Goal: Transaction & Acquisition: Purchase product/service

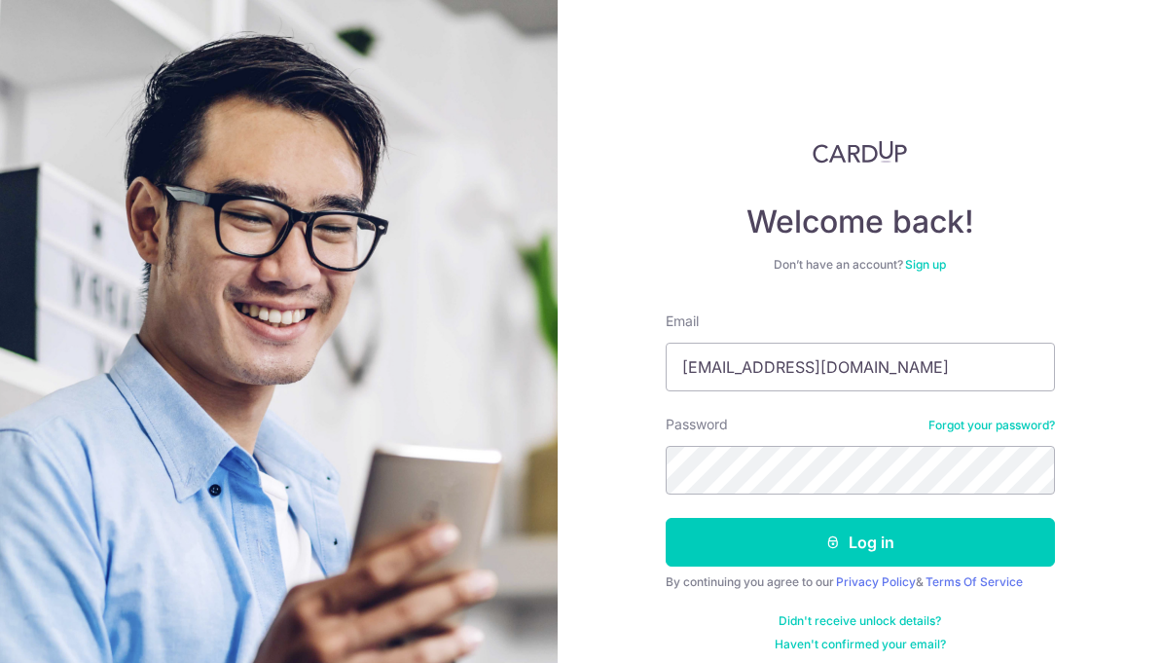
type input "torphernchern@gmail.com"
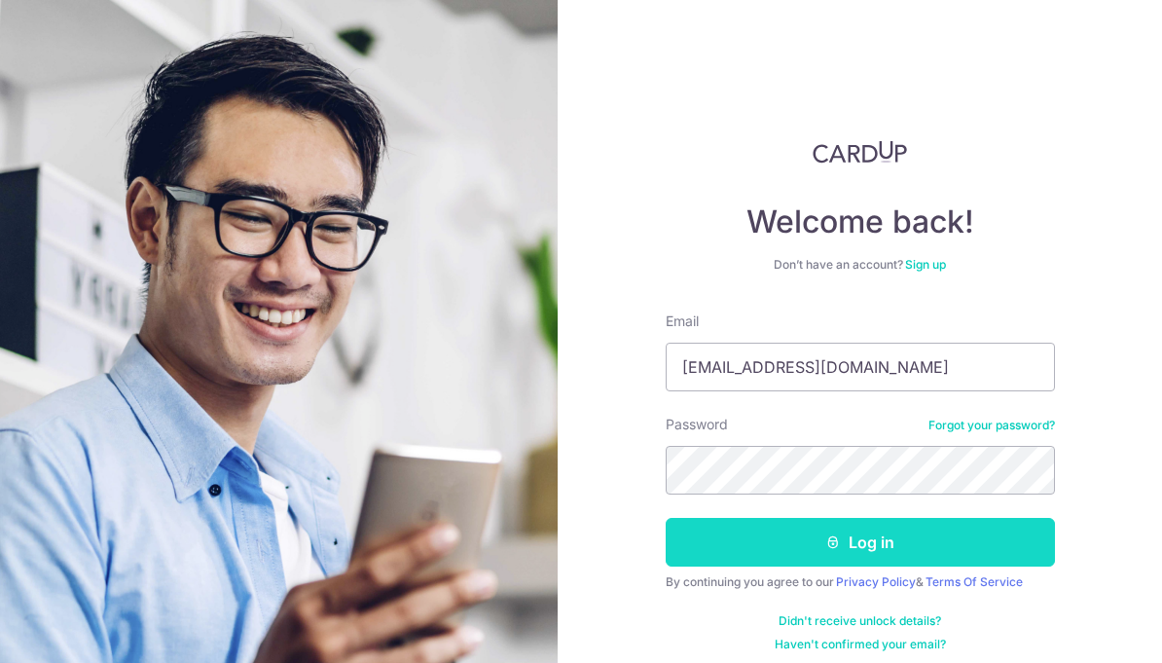
click at [900, 552] on button "Log in" at bounding box center [860, 542] width 389 height 49
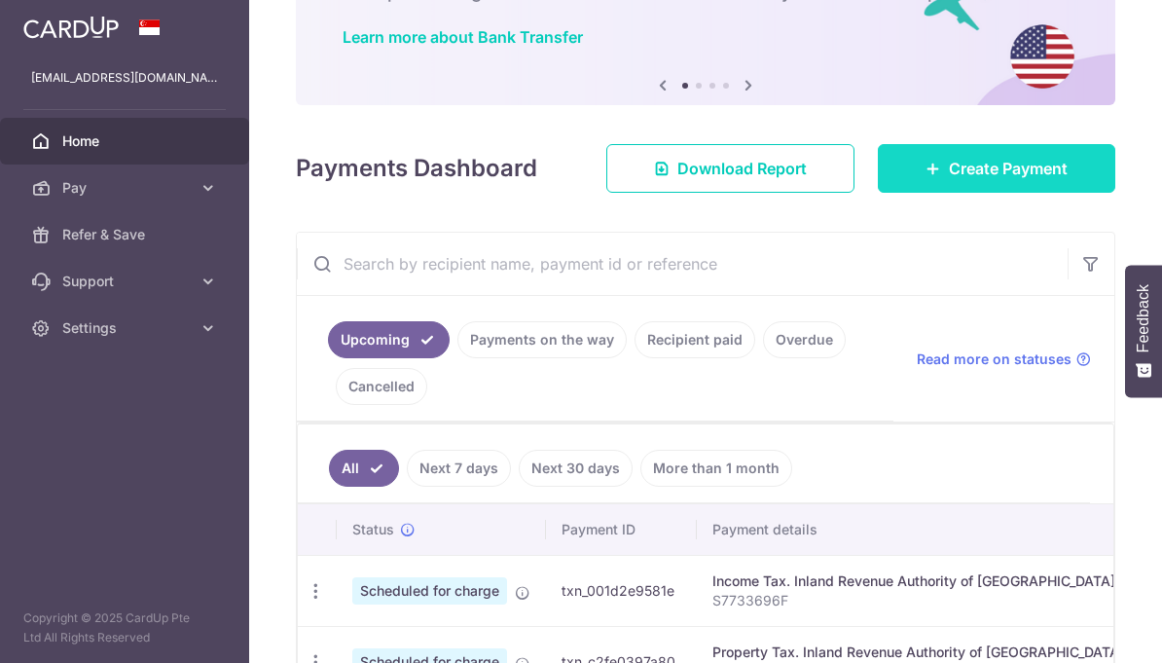
click at [986, 180] on span "Create Payment" at bounding box center [1008, 168] width 119 height 23
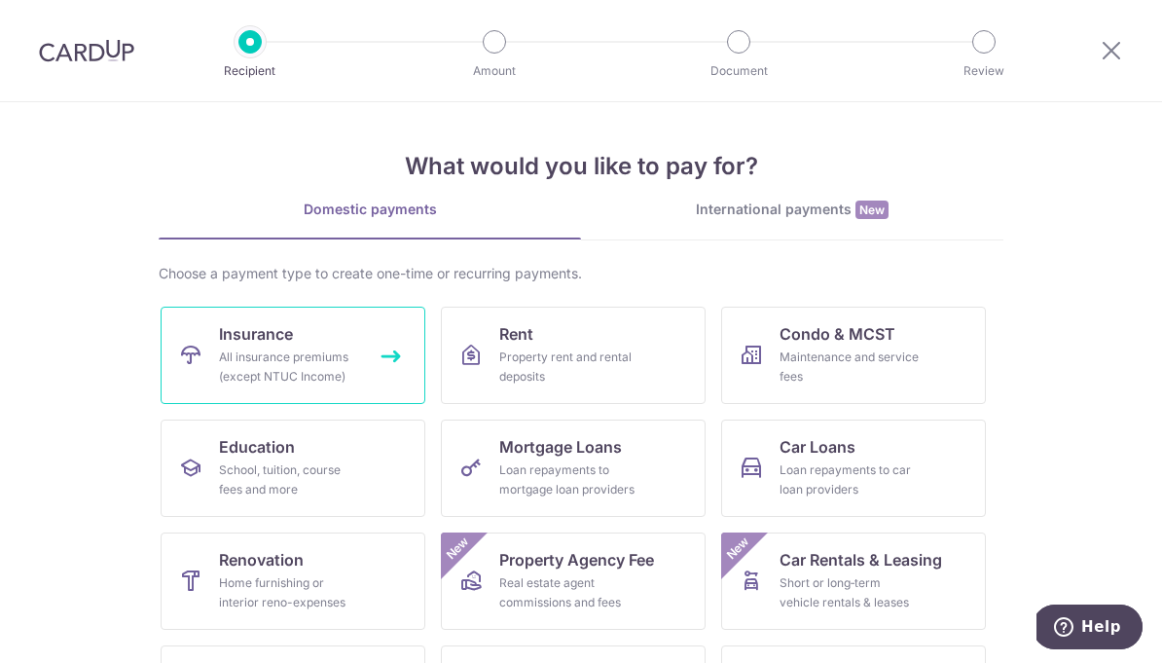
click at [308, 374] on div "All insurance premiums (except NTUC Income)" at bounding box center [289, 367] width 140 height 39
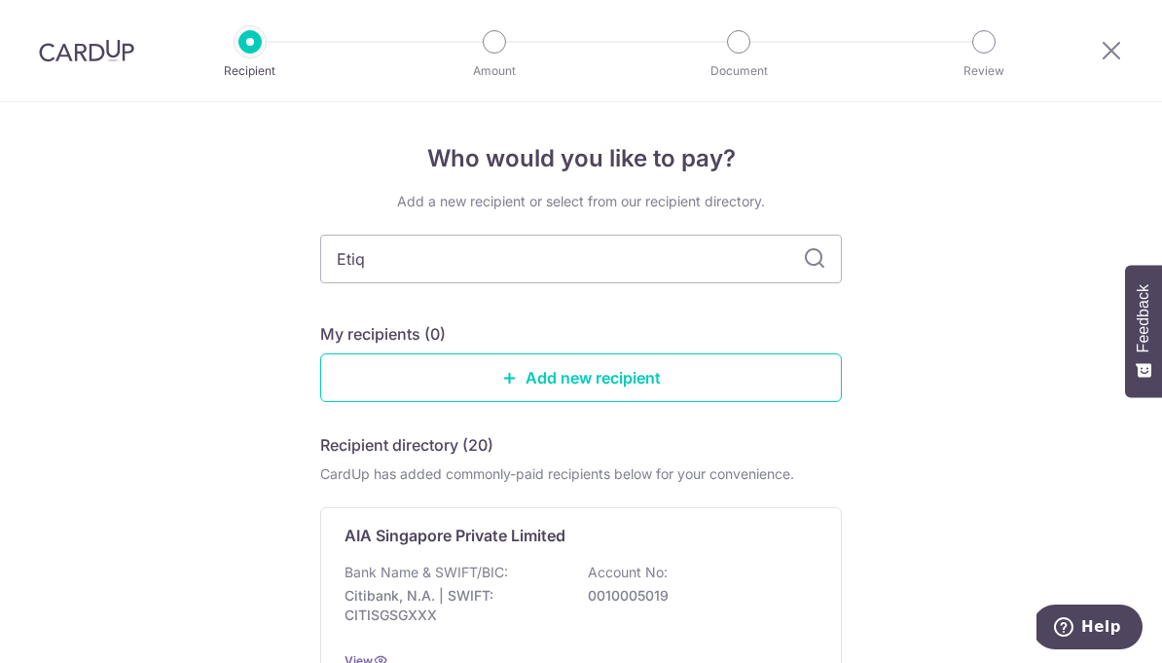
type input "Etiqa"
click at [802, 260] on input "Etiqa" at bounding box center [581, 259] width 522 height 49
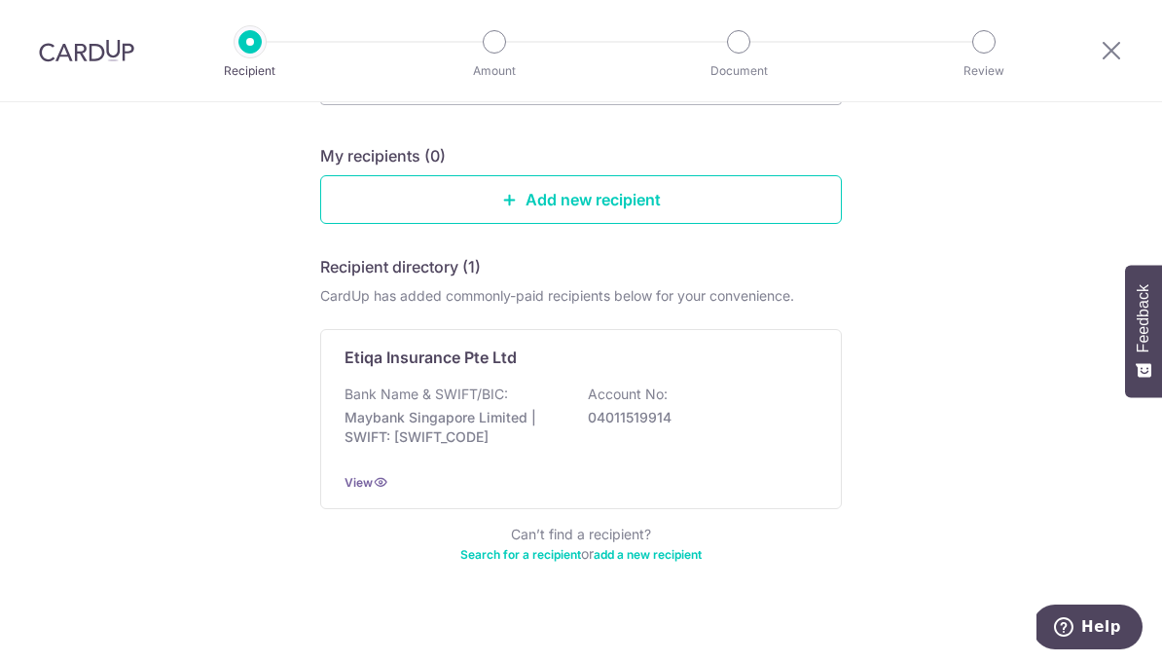
scroll to position [177, 0]
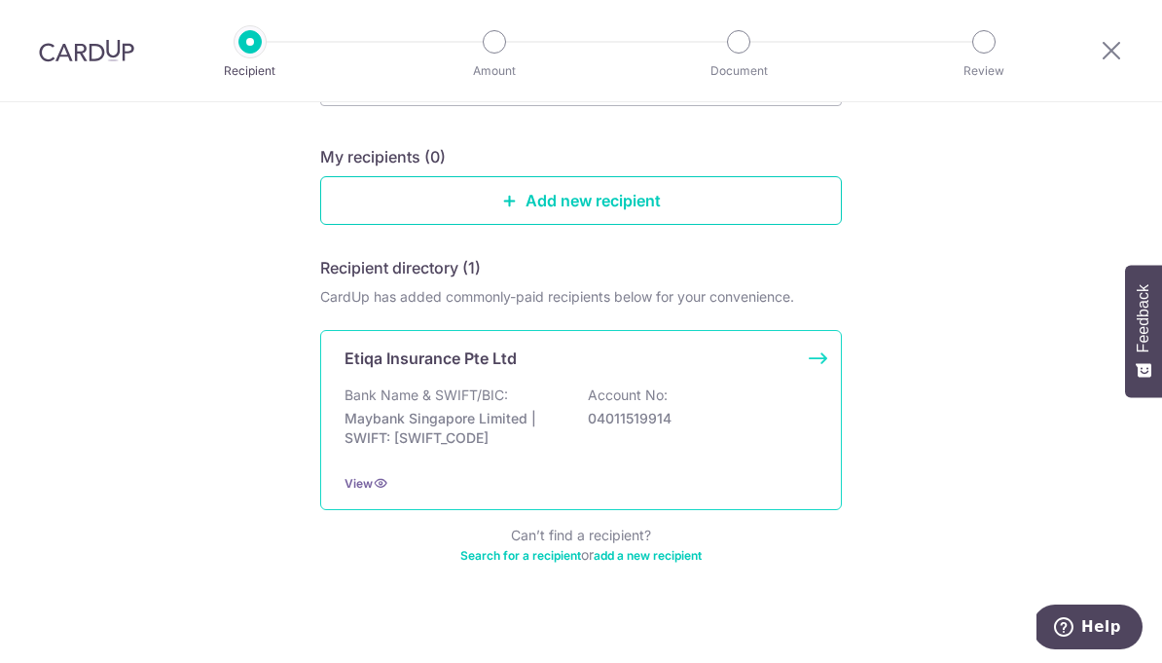
click at [503, 467] on div "Etiqa Insurance Pte Ltd Bank Name & SWIFT/BIC: Maybank Singapore Limited | SWIF…" at bounding box center [581, 420] width 522 height 180
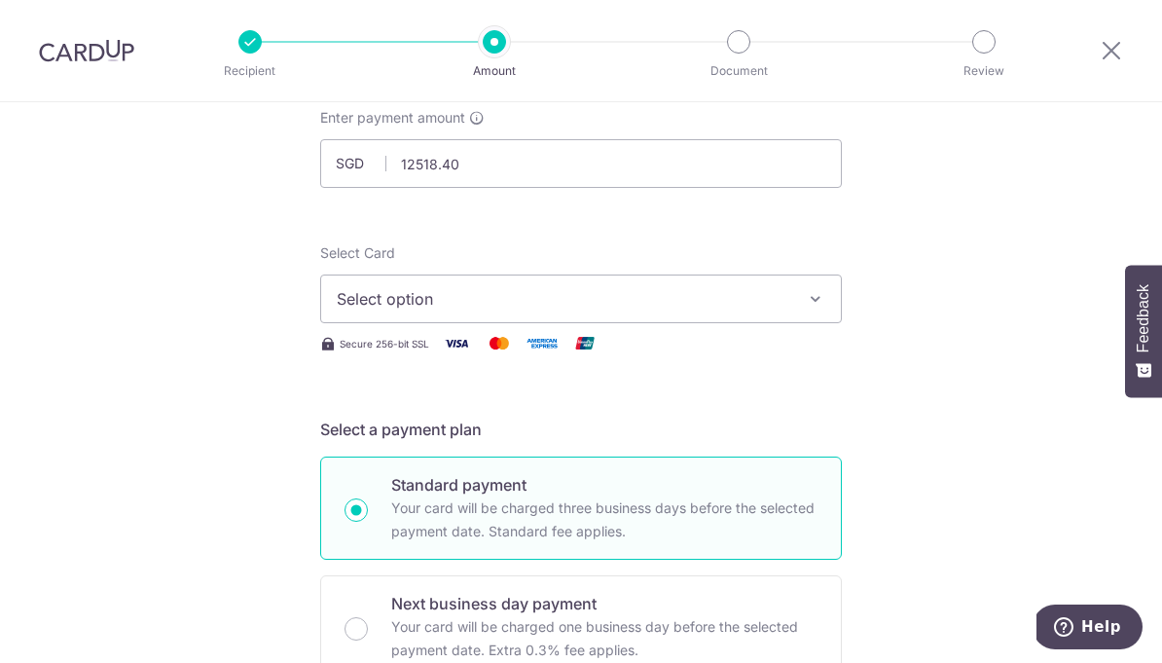
scroll to position [121, 0]
click at [558, 307] on span "Select option" at bounding box center [564, 300] width 454 height 23
type input "12,518.40"
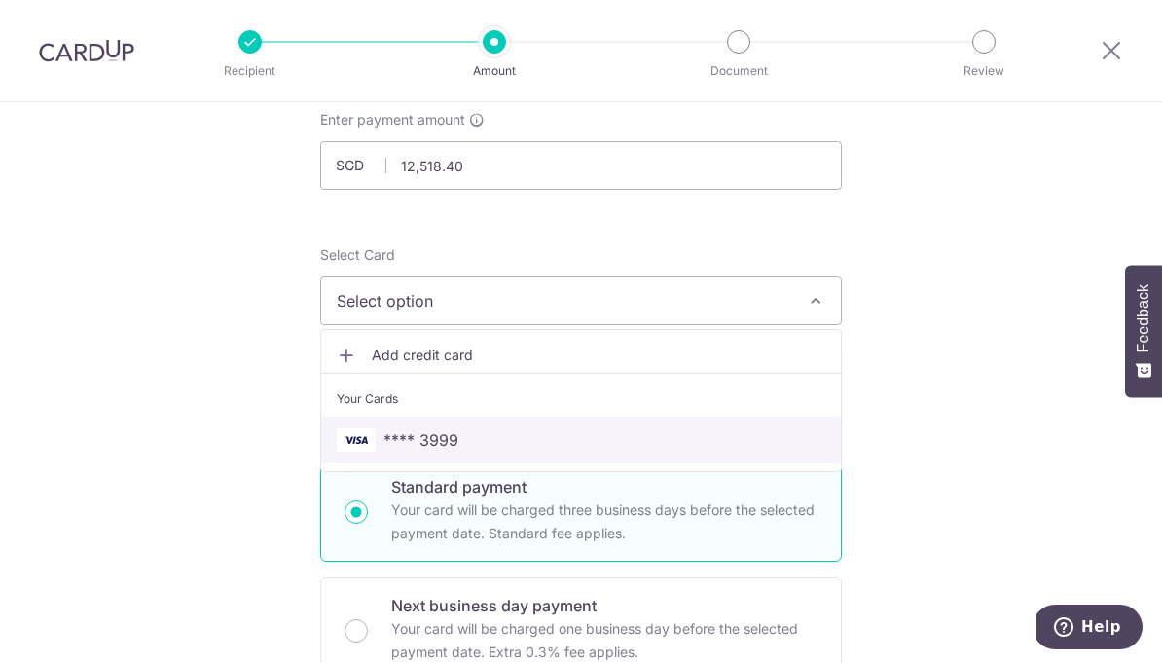
click at [520, 436] on span "**** 3999" at bounding box center [581, 439] width 489 height 23
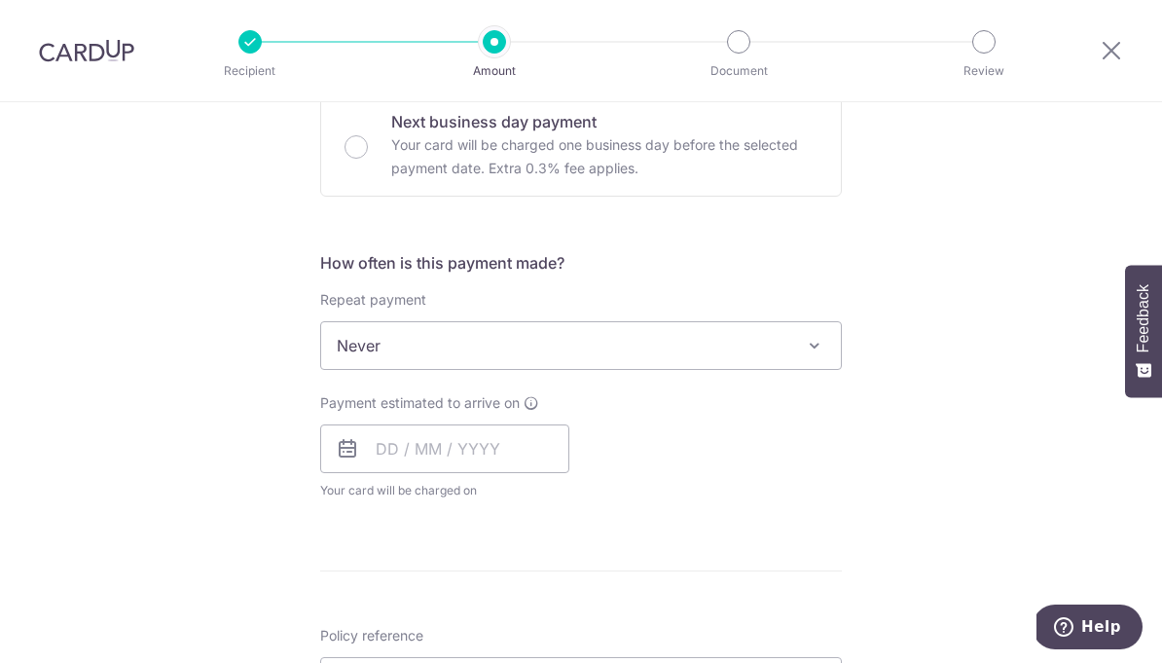
scroll to position [603, 0]
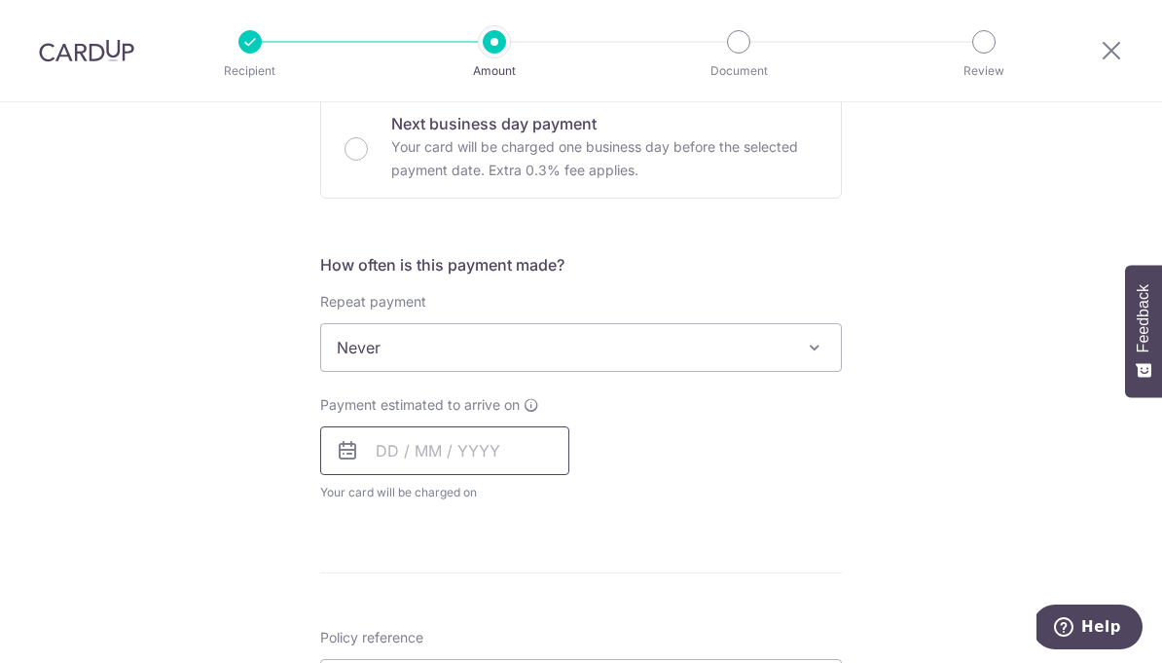
click at [507, 452] on input "text" at bounding box center [444, 450] width 249 height 49
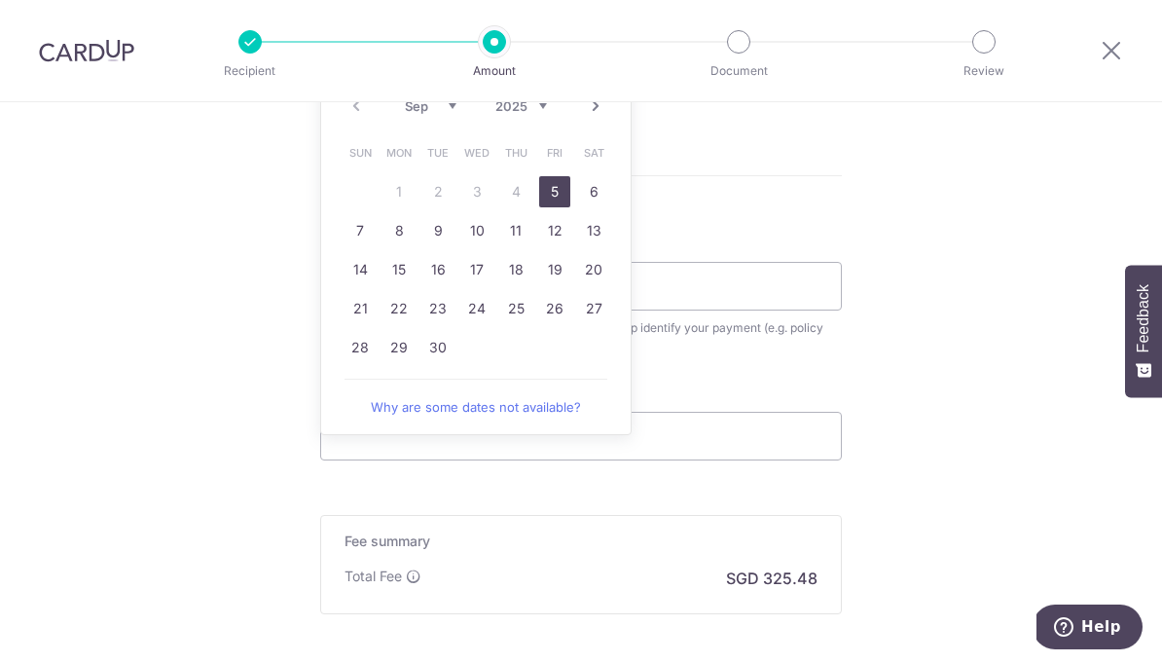
scroll to position [972, 0]
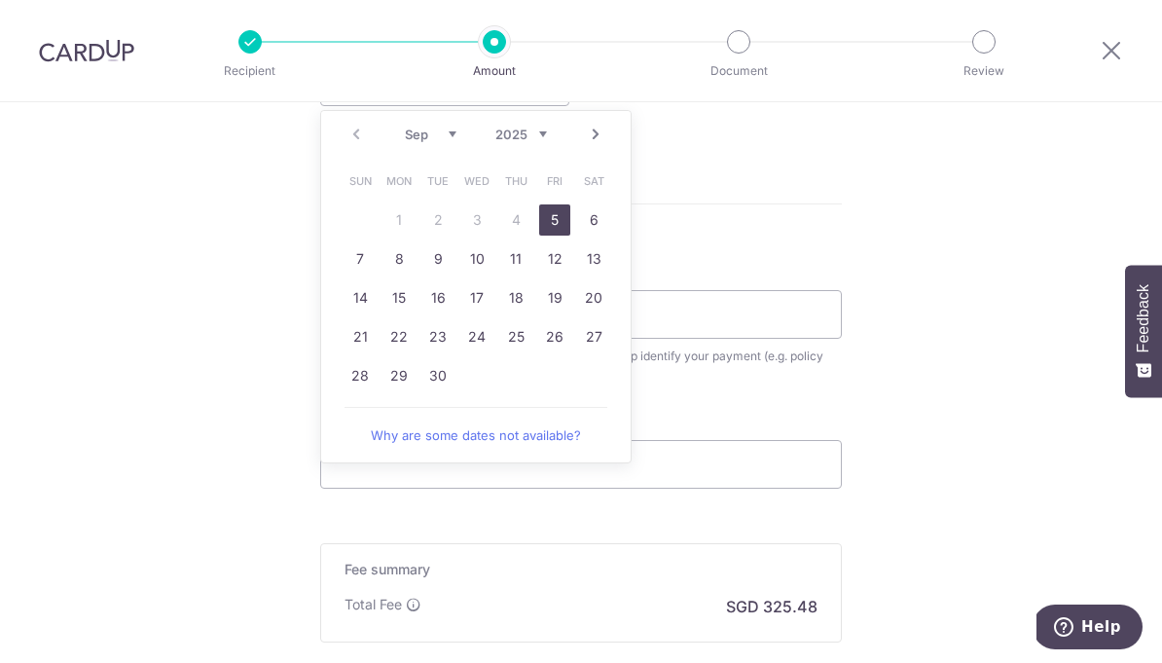
click at [597, 143] on link "Next" at bounding box center [595, 134] width 23 height 23
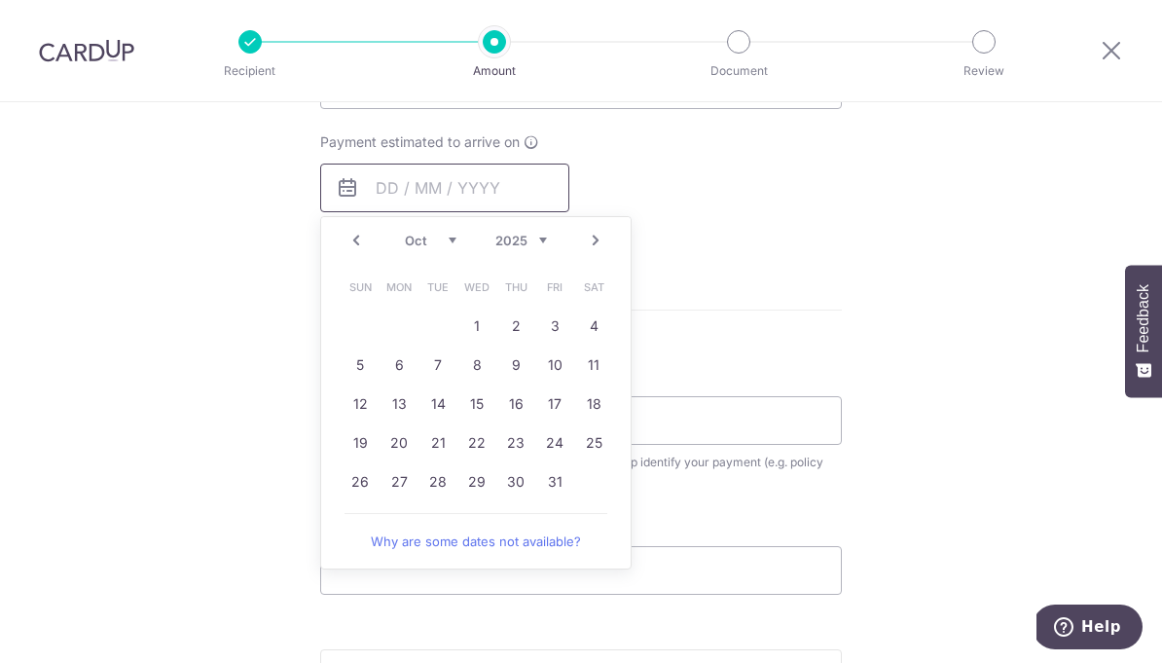
scroll to position [876, 0]
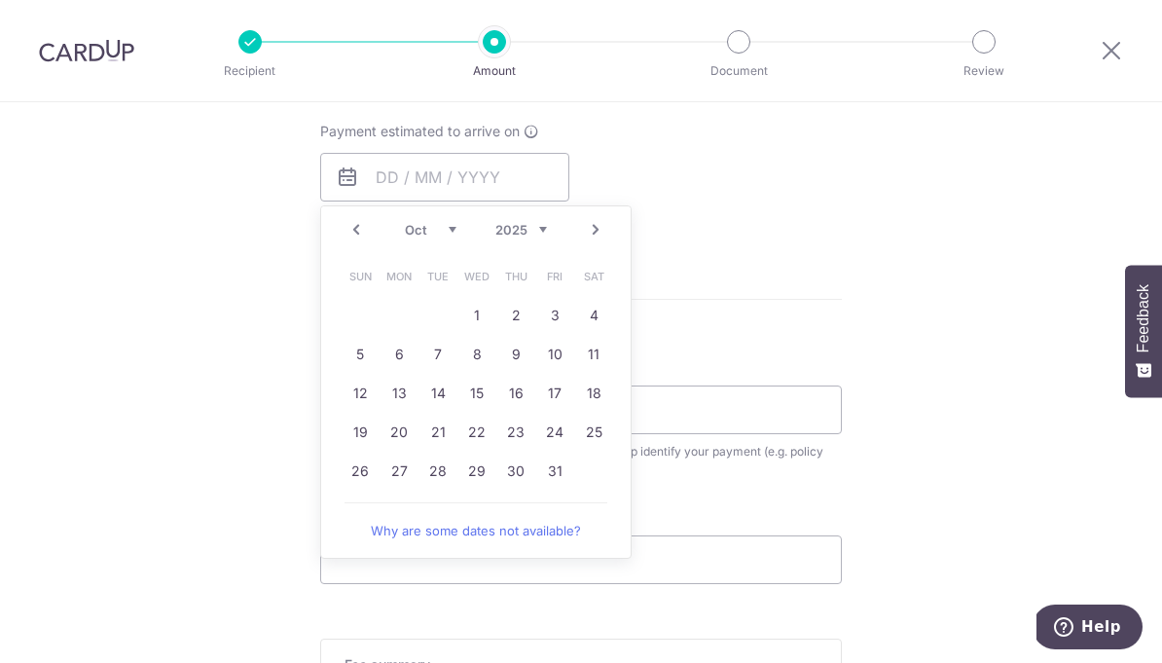
click at [477, 324] on link "1" at bounding box center [476, 315] width 31 height 31
type input "01/10/2025"
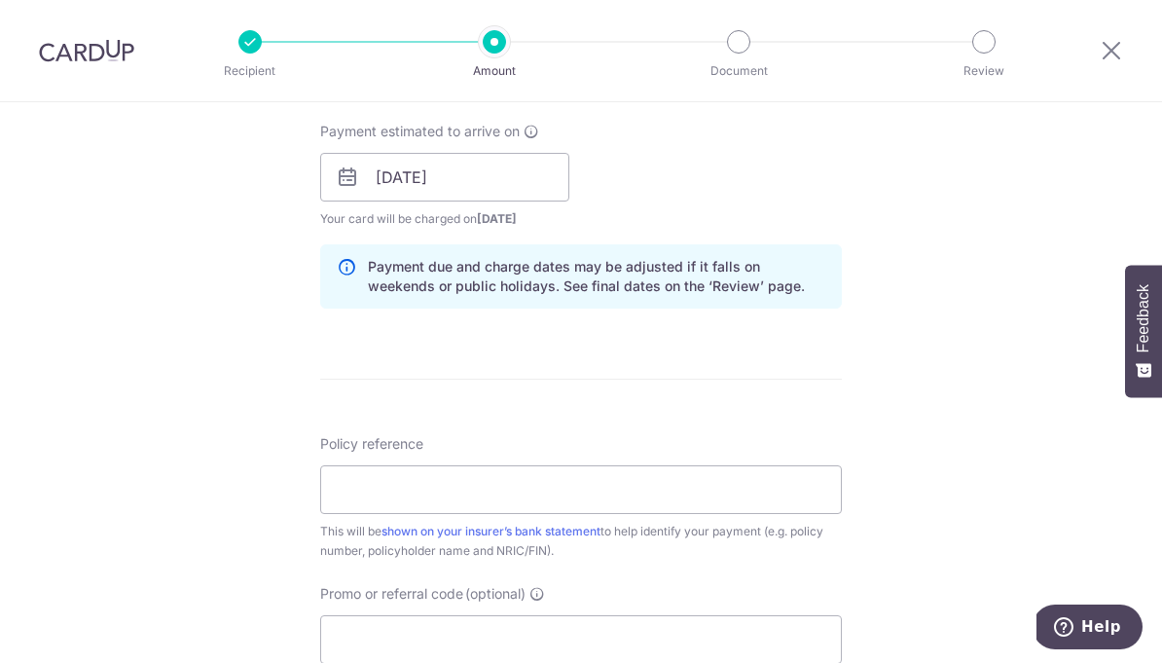
scroll to position [1036, 0]
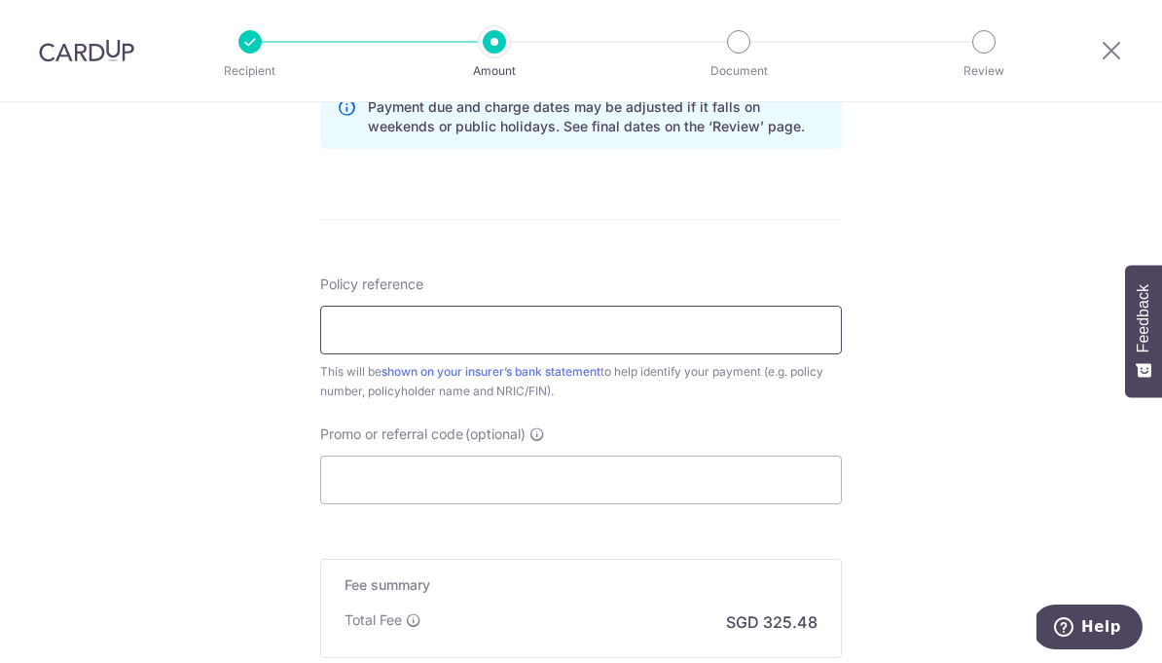
click at [621, 333] on input "Policy reference" at bounding box center [581, 330] width 522 height 49
click at [477, 345] on input "1000" at bounding box center [581, 330] width 522 height 49
type input "1"
paste input "10000833"
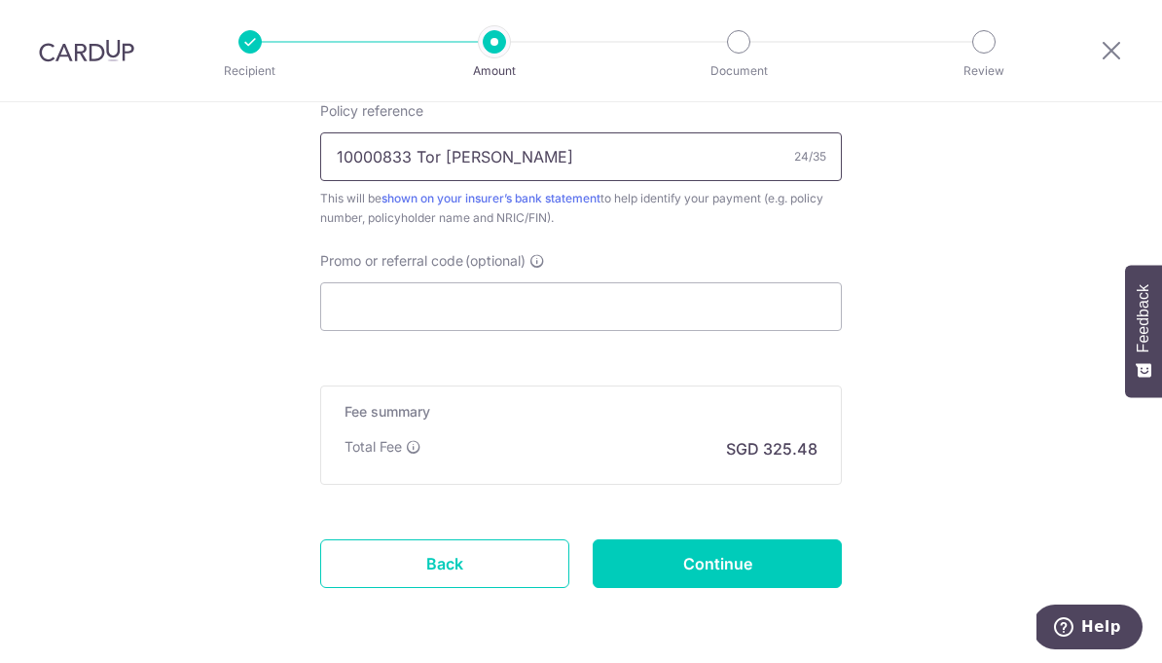
scroll to position [1207, 0]
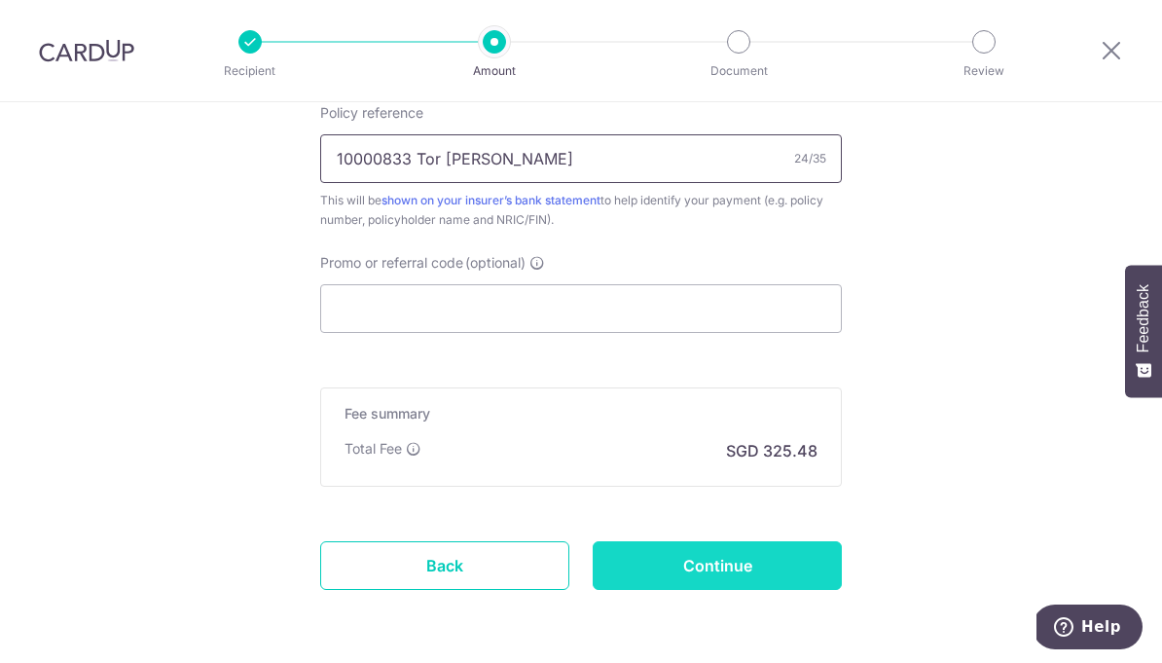
type input "10000833 Tor Phern Chern"
click at [744, 555] on input "Continue" at bounding box center [717, 565] width 249 height 49
type input "Create Schedule"
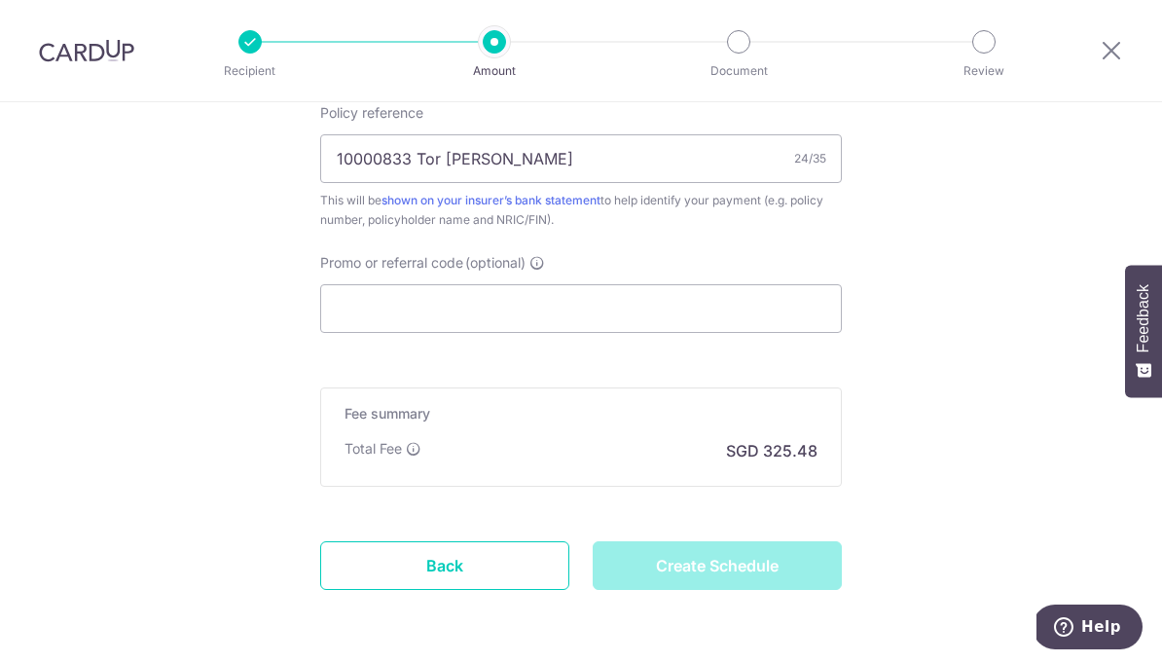
click at [750, 572] on div "Create Schedule" at bounding box center [717, 565] width 273 height 49
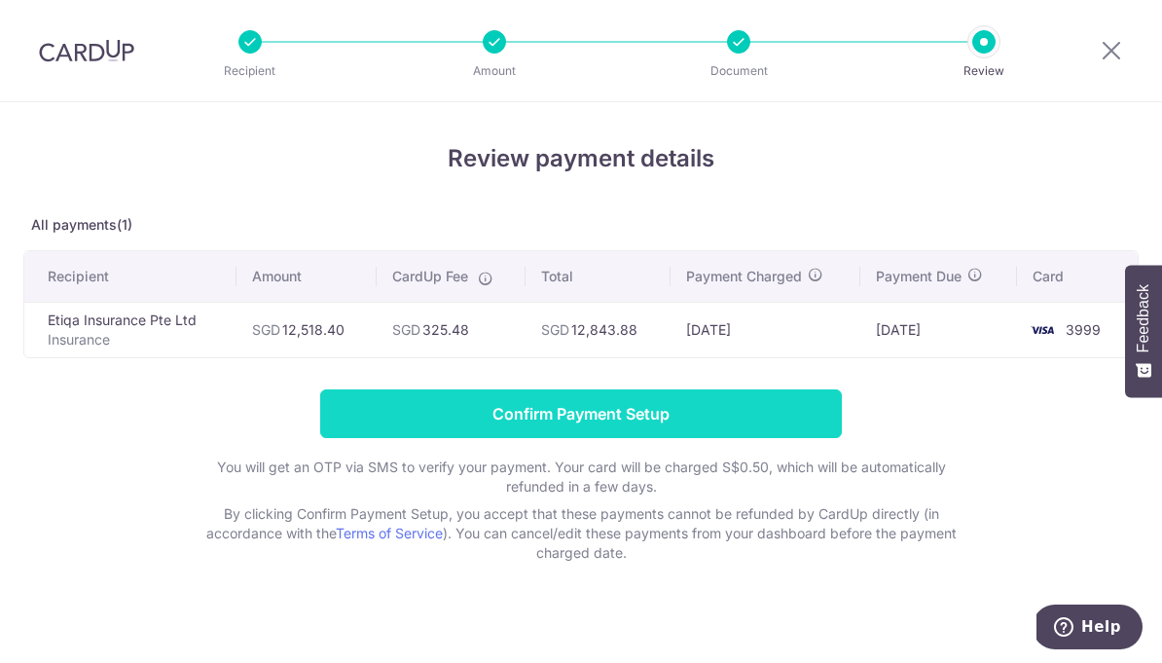
click at [627, 416] on input "Confirm Payment Setup" at bounding box center [581, 413] width 522 height 49
